Goal: Information Seeking & Learning: Learn about a topic

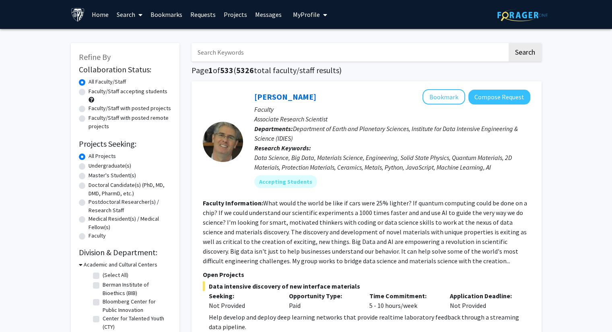
click at [159, 92] on label "Faculty/Staff accepting students" at bounding box center [128, 91] width 79 height 8
click at [94, 92] on input "Faculty/Staff accepting students" at bounding box center [91, 89] width 5 height 5
radio input "true"
click at [135, 77] on form "Collaboration Status: Collaboration Status All Faculty/Staff Collaboration Stat…" at bounding box center [125, 153] width 93 height 177
click at [95, 77] on form "Collaboration Status: Collaboration Status All Faculty/Staff Collaboration Stat…" at bounding box center [125, 153] width 93 height 177
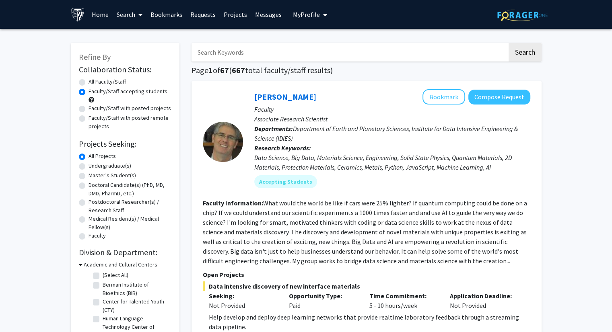
click at [89, 81] on label "All Faculty/Staff" at bounding box center [107, 82] width 37 height 8
click at [89, 81] on input "All Faculty/Staff" at bounding box center [91, 80] width 5 height 5
radio input "true"
click at [89, 91] on label "Faculty/Staff accepting students" at bounding box center [128, 91] width 79 height 8
click at [89, 91] on input "Faculty/Staff accepting students" at bounding box center [91, 89] width 5 height 5
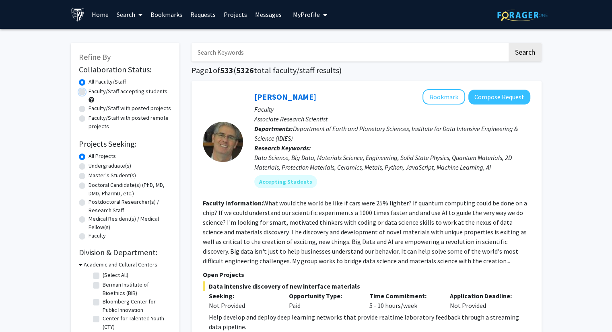
radio input "true"
click at [89, 168] on label "Undergraduate(s)" at bounding box center [110, 166] width 43 height 8
click at [89, 167] on input "Undergraduate(s)" at bounding box center [91, 164] width 5 height 5
radio input "true"
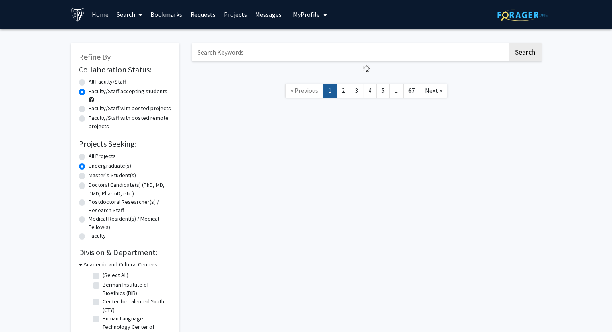
click at [50, 165] on div "Refine By Collaboration Status: Collaboration Status All Faculty/Staff Collabor…" at bounding box center [306, 245] width 612 height 432
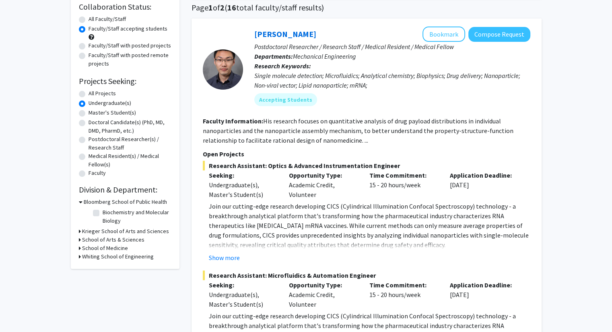
scroll to position [64, 0]
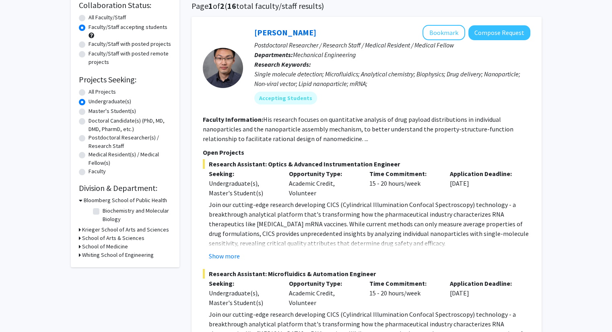
click at [116, 231] on h3 "Krieger School of Arts and Sciences" at bounding box center [125, 230] width 87 height 8
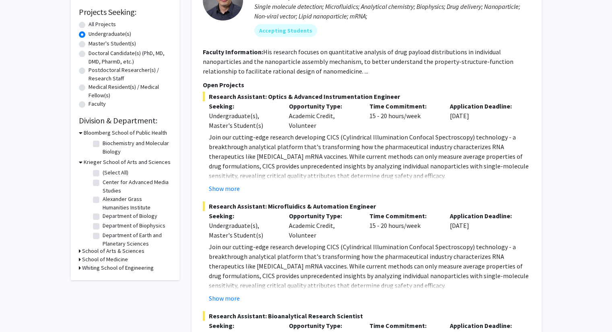
scroll to position [132, 0]
click at [116, 268] on h3 "Whiting School of Engineering" at bounding box center [118, 268] width 72 height 8
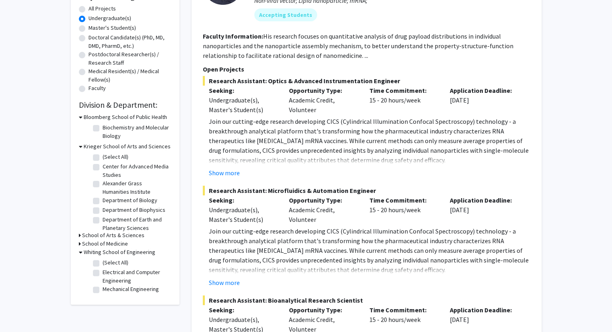
scroll to position [148, 0]
click at [103, 263] on label "(Select All)" at bounding box center [116, 262] width 26 height 8
click at [103, 263] on input "(Select All)" at bounding box center [105, 260] width 5 height 5
checkbox input "true"
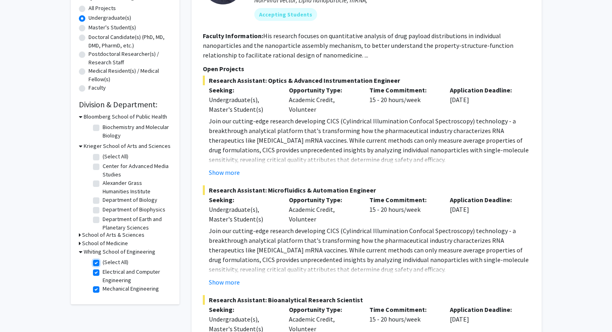
checkbox input "true"
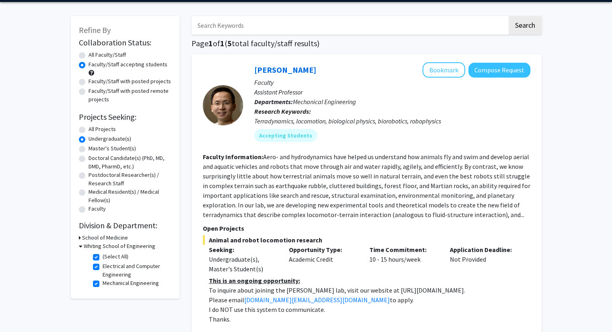
scroll to position [27, 0]
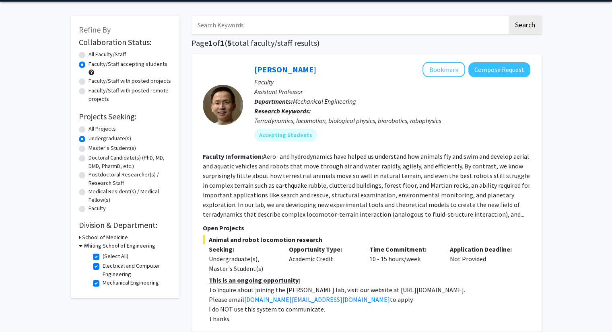
click at [103, 257] on label "(Select All)" at bounding box center [116, 256] width 26 height 8
click at [103, 257] on input "(Select All)" at bounding box center [105, 254] width 5 height 5
checkbox input "false"
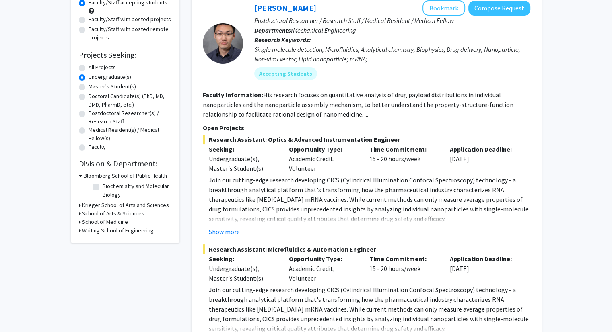
click at [395, 160] on div "Time Commitment: 15 - 20 hours/week" at bounding box center [403, 158] width 80 height 29
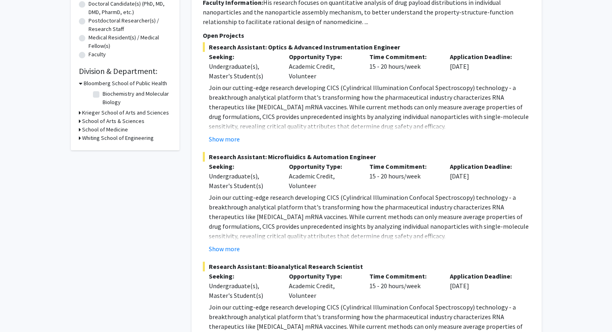
click at [395, 160] on span "Research Assistant: Microfluidics & Automation Engineer" at bounding box center [367, 157] width 328 height 10
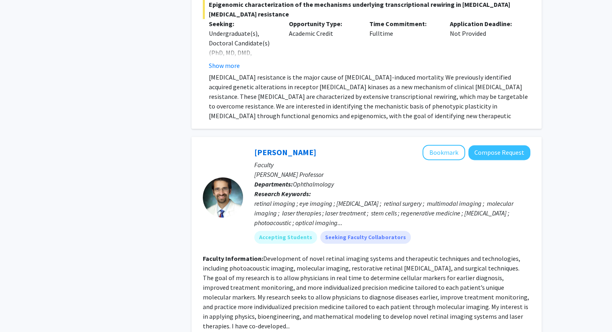
scroll to position [1033, 0]
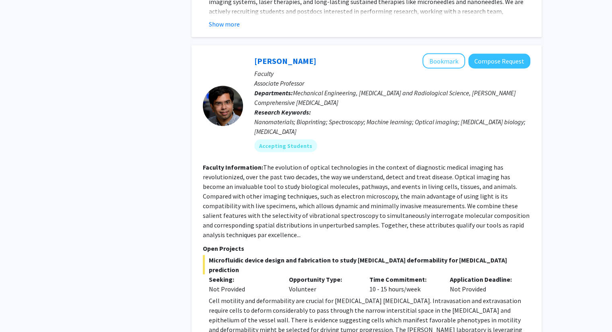
click at [395, 162] on section "Faculty Information: The evolution of optical technologies in the context of di…" at bounding box center [367, 200] width 328 height 77
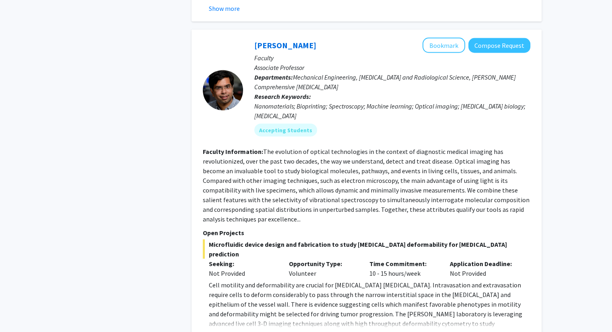
scroll to position [1487, 0]
click at [395, 160] on fg-read-more "The evolution of optical technologies in the context of diagnostic medical imag…" at bounding box center [366, 185] width 327 height 76
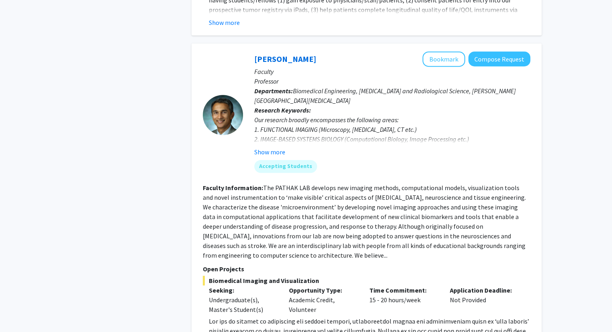
scroll to position [3517, 0]
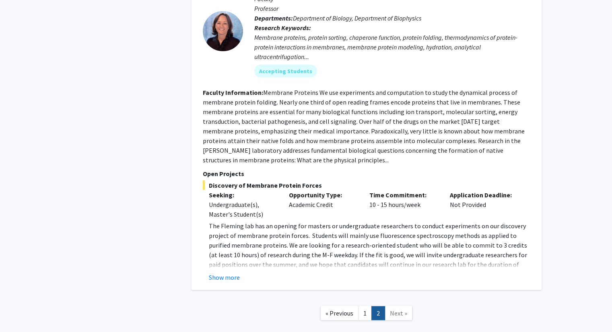
scroll to position [1567, 0]
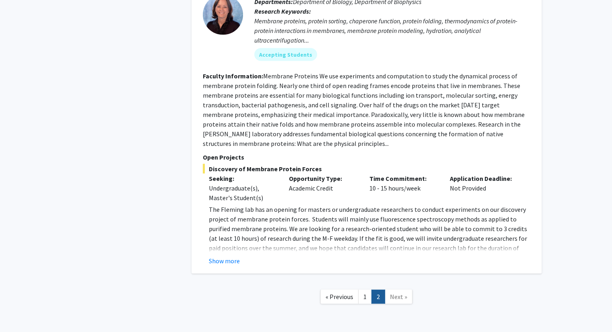
click at [394, 293] on span "Next »" at bounding box center [398, 297] width 17 height 8
click at [343, 293] on span "« Previous" at bounding box center [340, 297] width 28 height 8
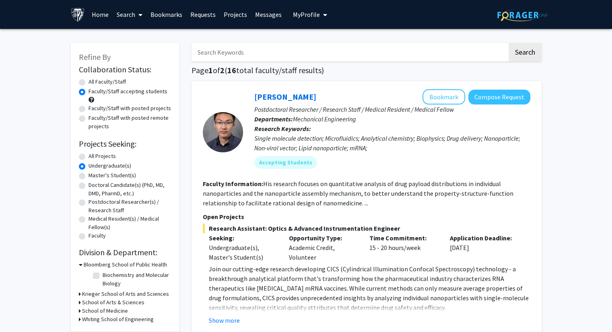
click at [89, 81] on label "All Faculty/Staff" at bounding box center [107, 82] width 37 height 8
click at [89, 81] on input "All Faculty/Staff" at bounding box center [91, 80] width 5 height 5
radio input "true"
click at [89, 90] on label "Faculty/Staff accepting students" at bounding box center [128, 91] width 79 height 8
click at [89, 90] on input "Faculty/Staff accepting students" at bounding box center [91, 89] width 5 height 5
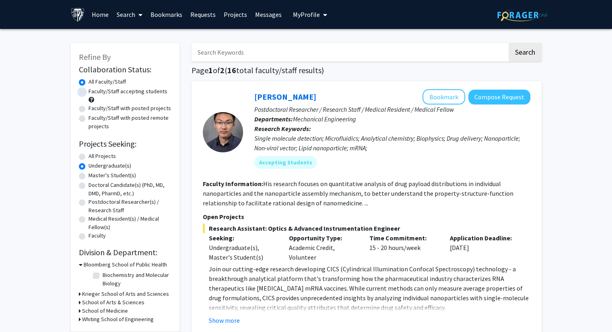
radio input "true"
click at [212, 136] on div at bounding box center [223, 132] width 40 height 40
